Goal: Task Accomplishment & Management: Use online tool/utility

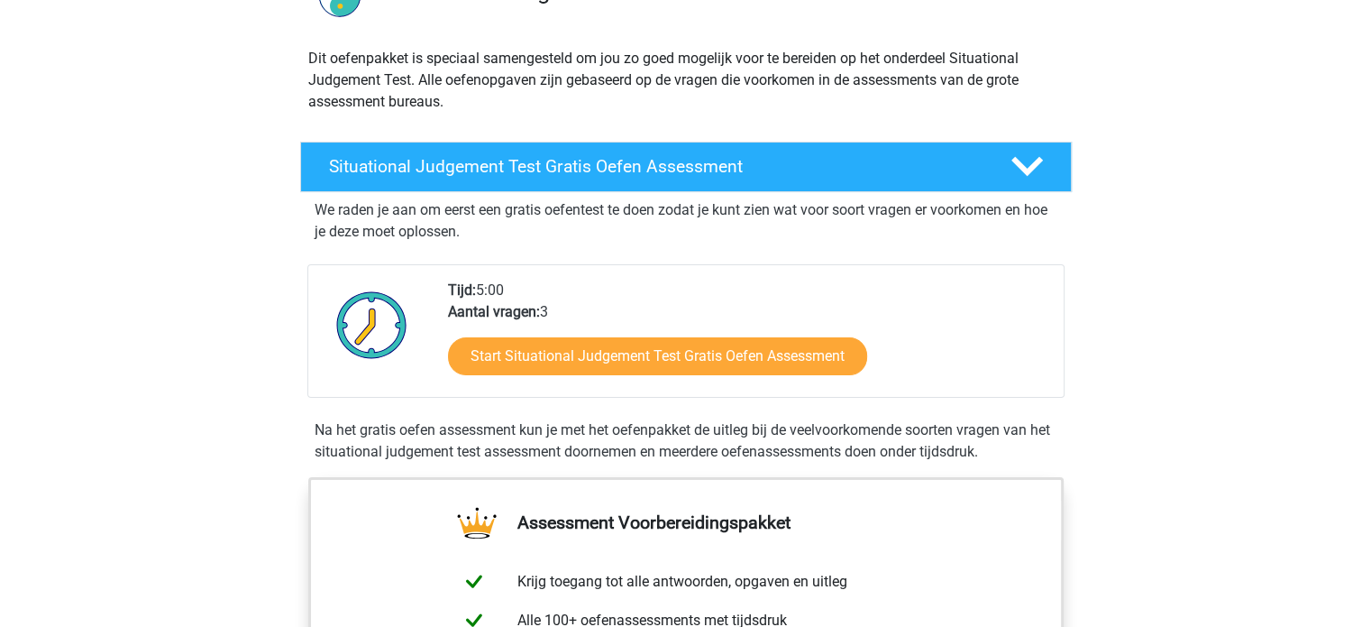
scroll to position [180, 0]
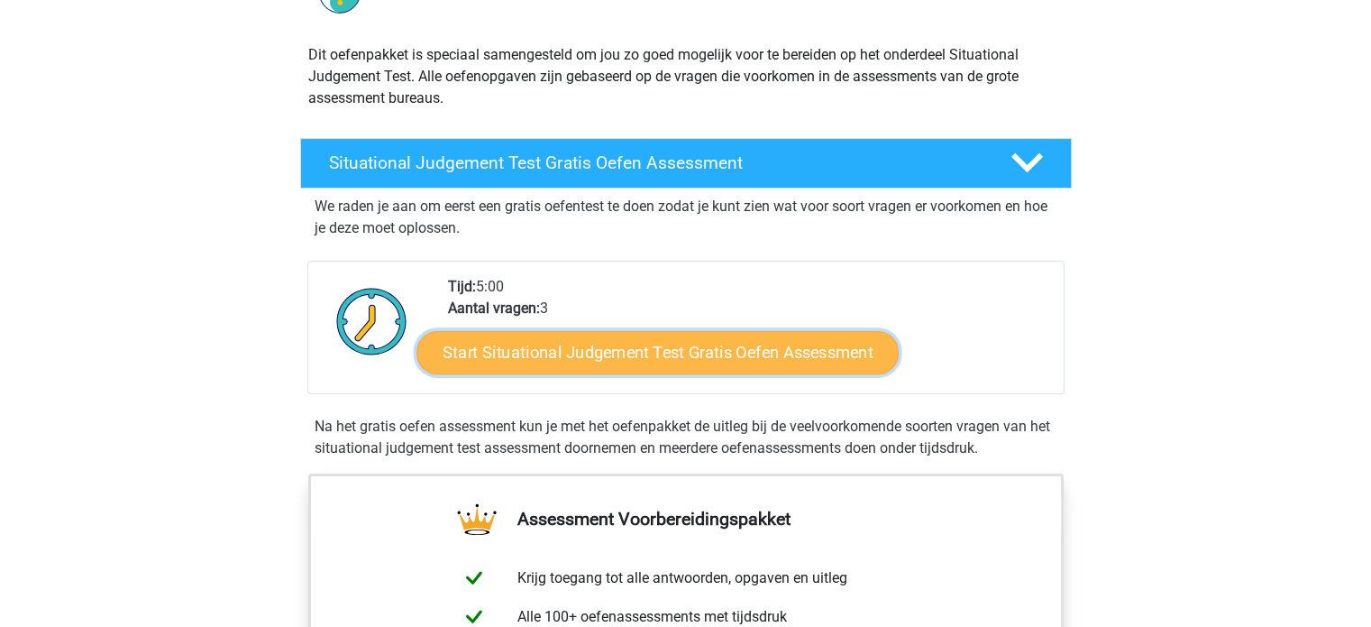
click at [750, 357] on link "Start Situational Judgement Test Gratis Oefen Assessment" at bounding box center [658, 352] width 482 height 43
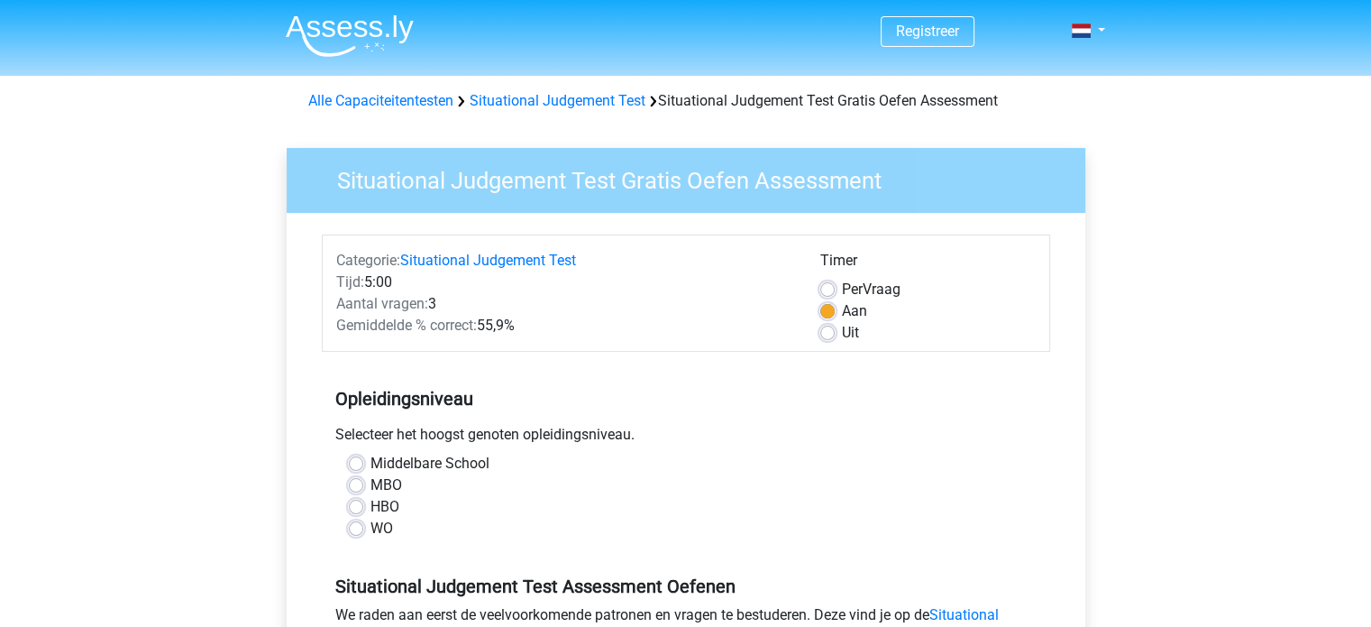
click at [371, 463] on label "Middelbare School" at bounding box center [430, 464] width 119 height 22
click at [357, 463] on input "Middelbare School" at bounding box center [356, 462] width 14 height 18
radio input "true"
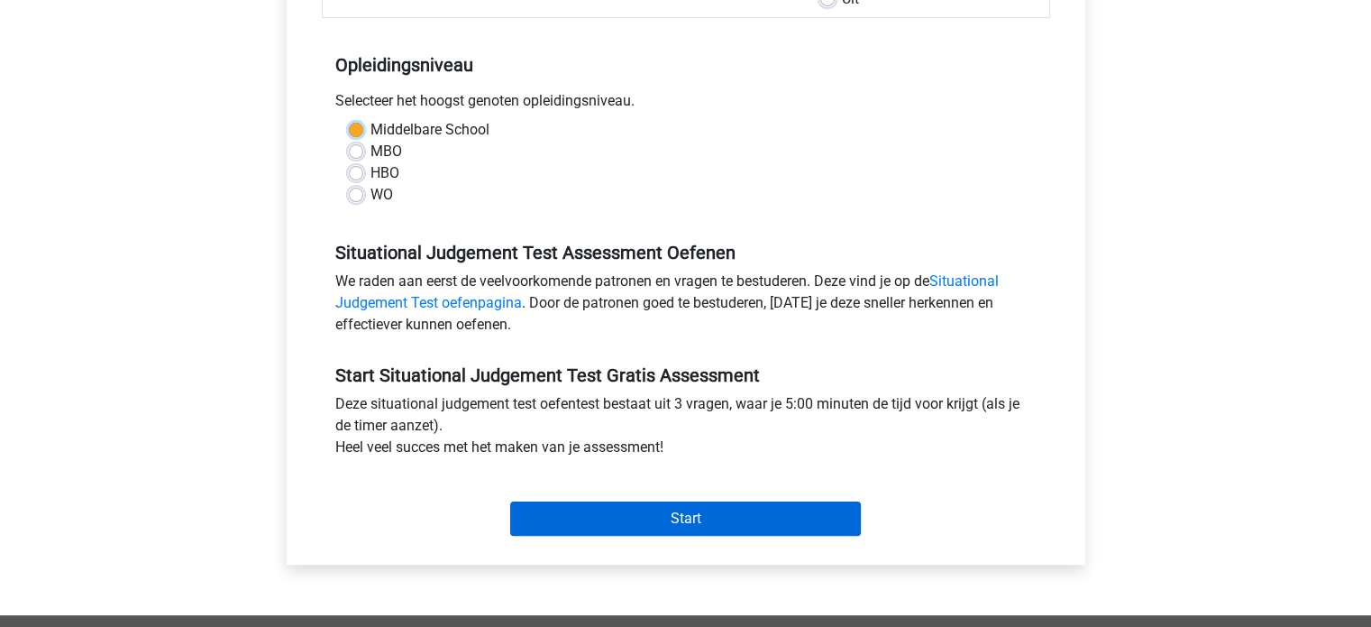
scroll to position [361, 0]
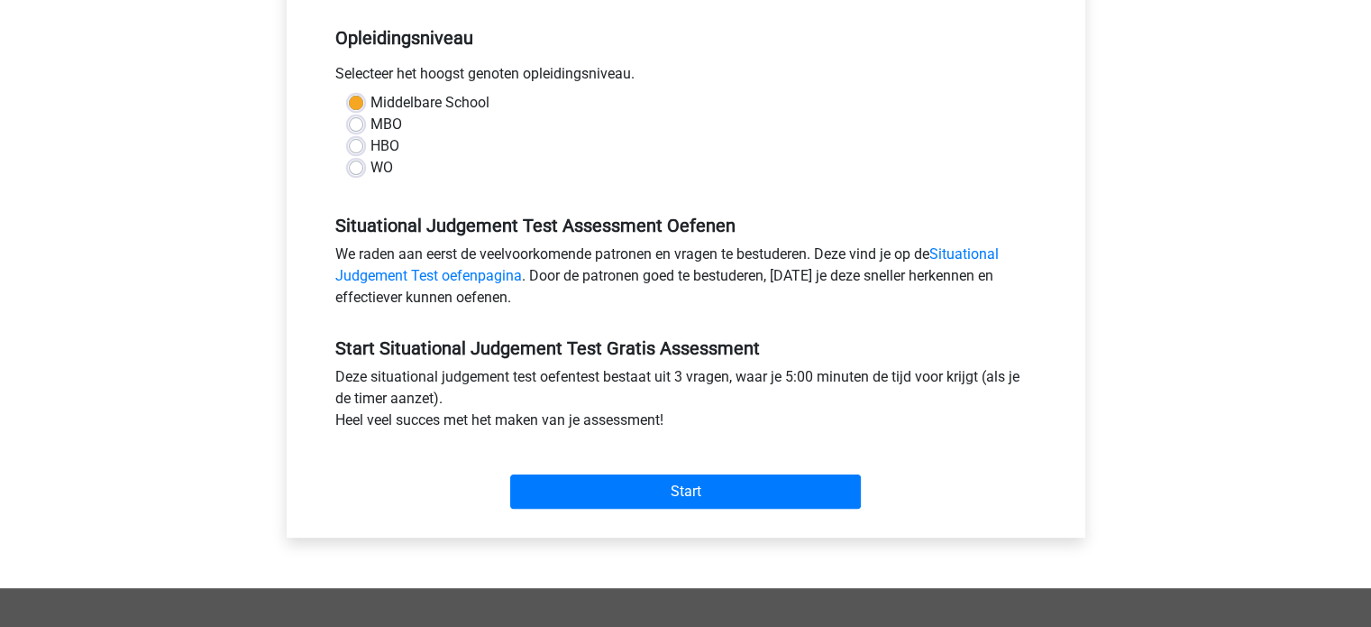
click at [685, 469] on div "Start" at bounding box center [686, 476] width 729 height 63
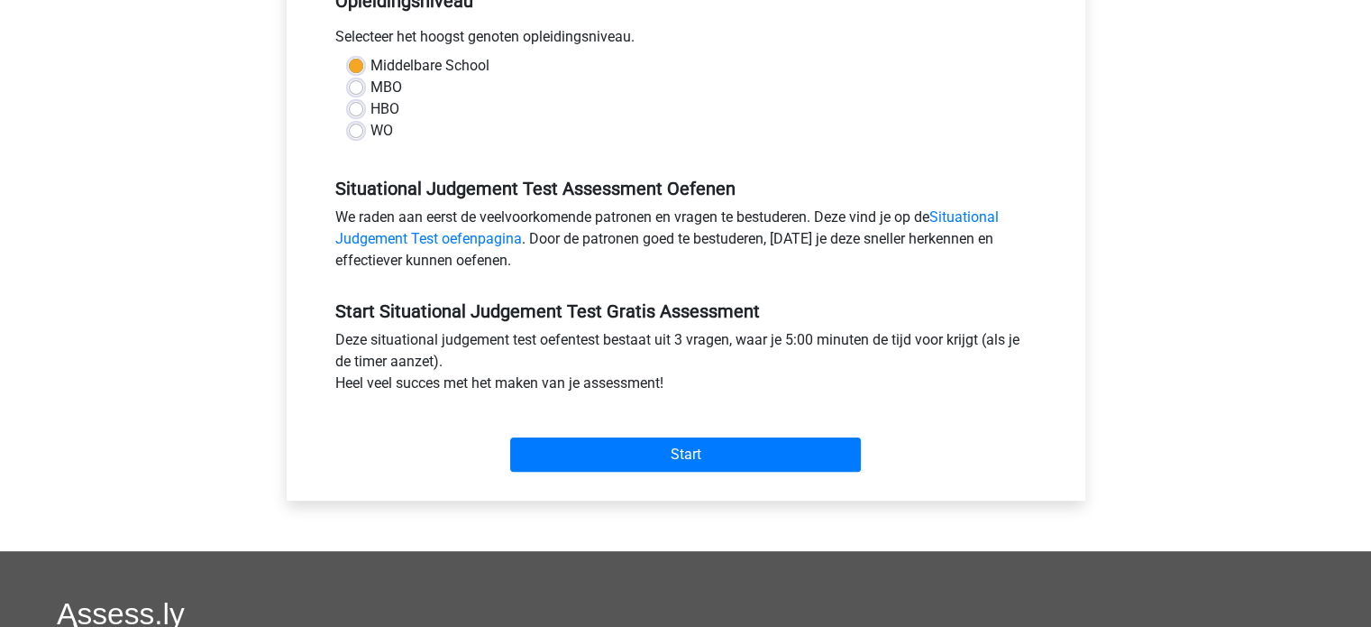
scroll to position [451, 0]
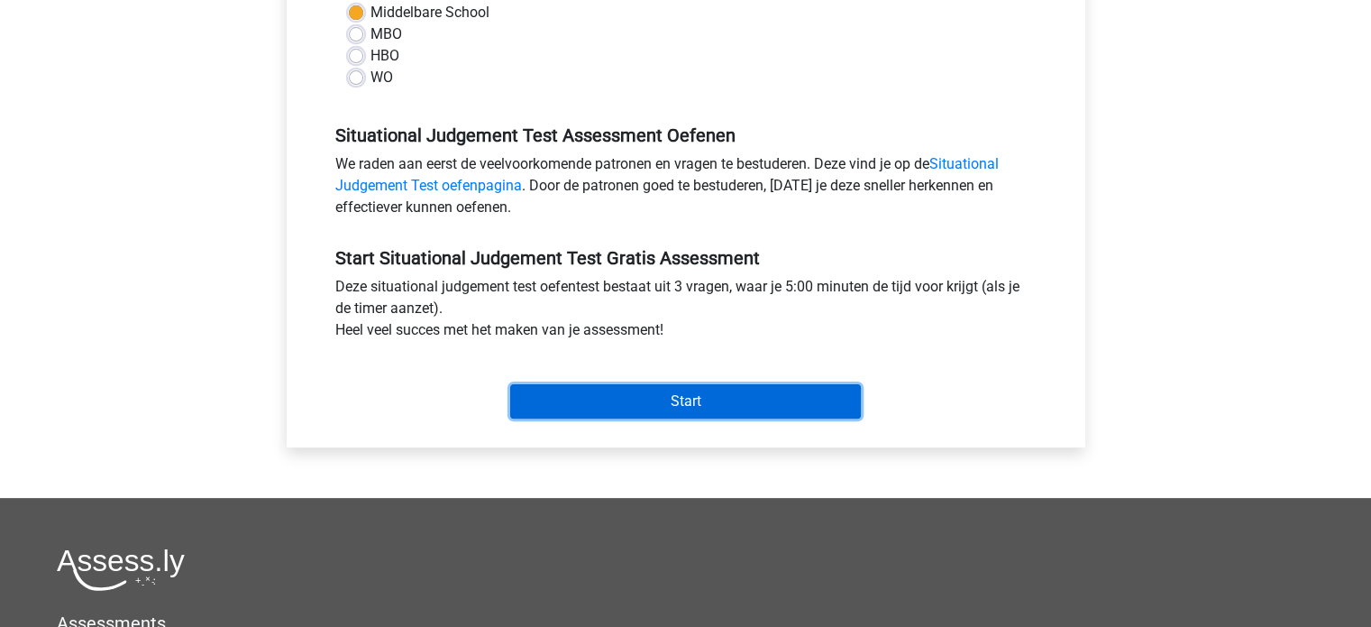
click at [710, 399] on input "Start" at bounding box center [685, 401] width 351 height 34
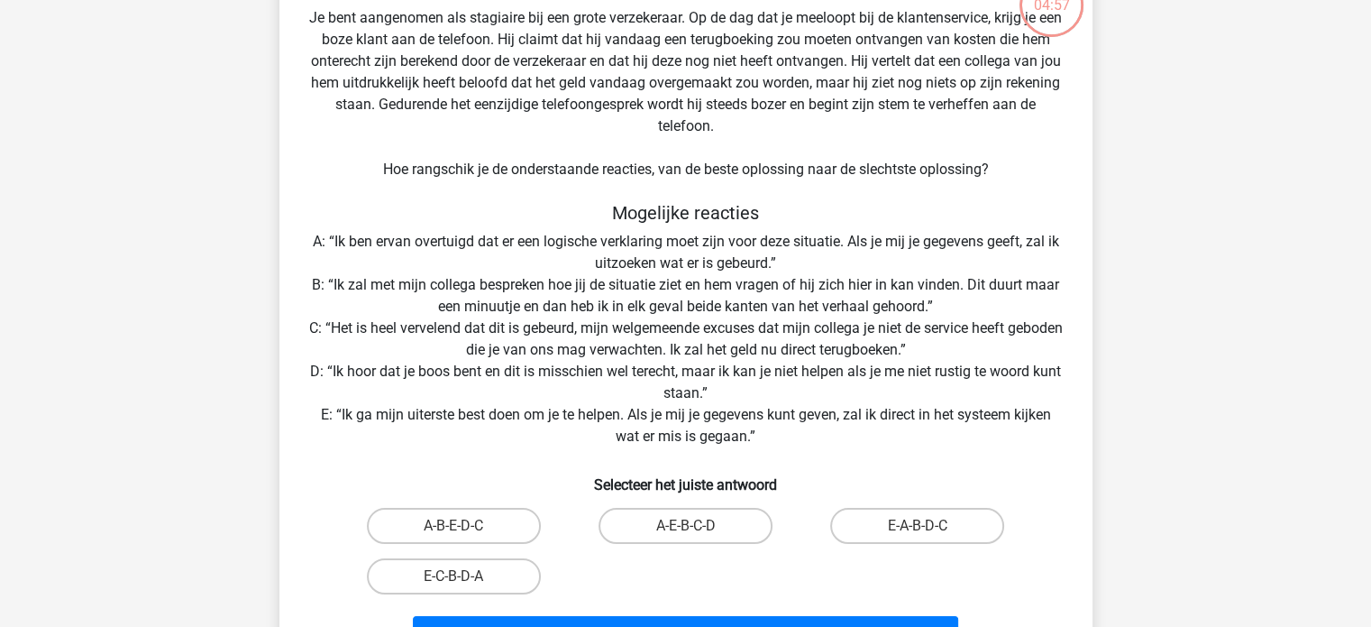
scroll to position [90, 0]
